Goal: Navigation & Orientation: Go to known website

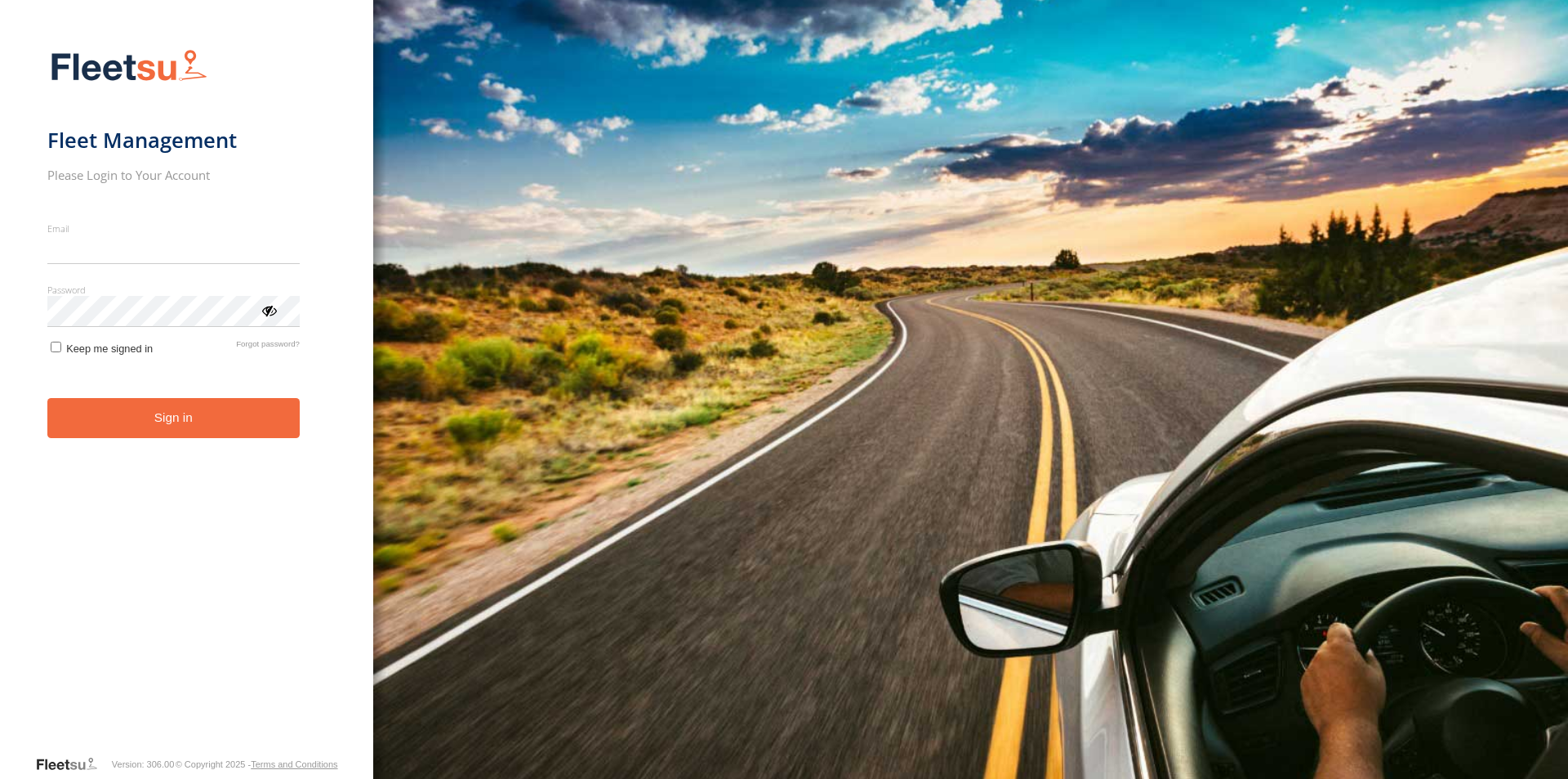
type input "**********"
click at [184, 447] on form "**********" at bounding box center [186, 396] width 279 height 715
click at [182, 420] on button "Sign in" at bounding box center [173, 418] width 253 height 40
